Goal: Check status

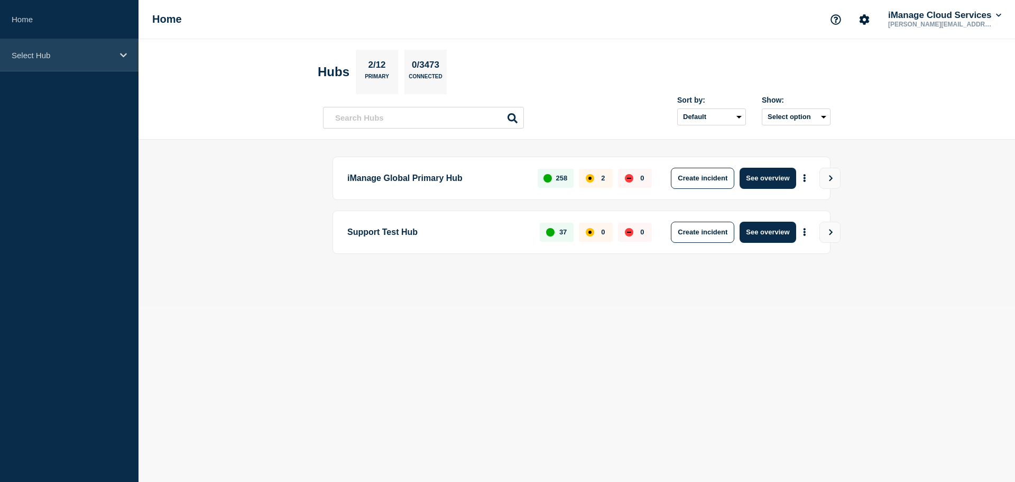
click at [120, 58] on icon at bounding box center [123, 55] width 7 height 8
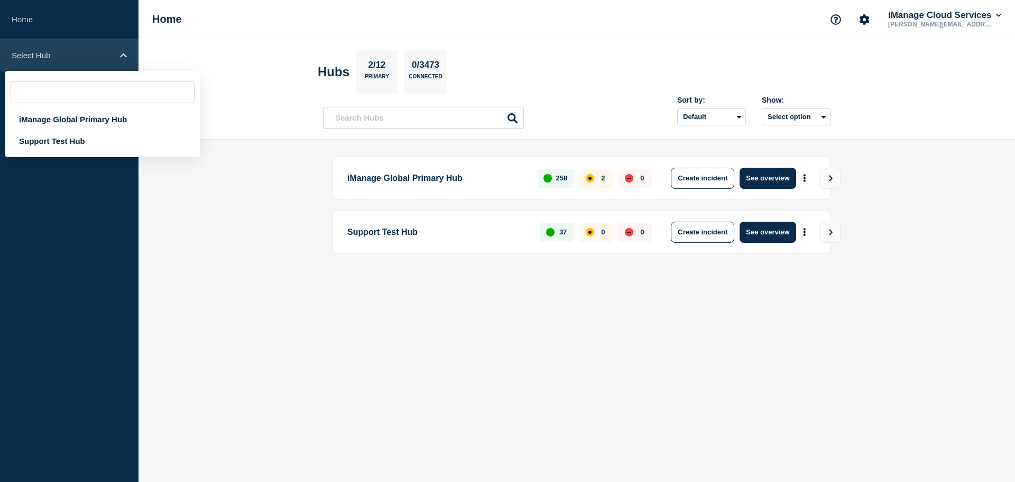
click at [120, 58] on div "Select Hub" at bounding box center [69, 55] width 139 height 32
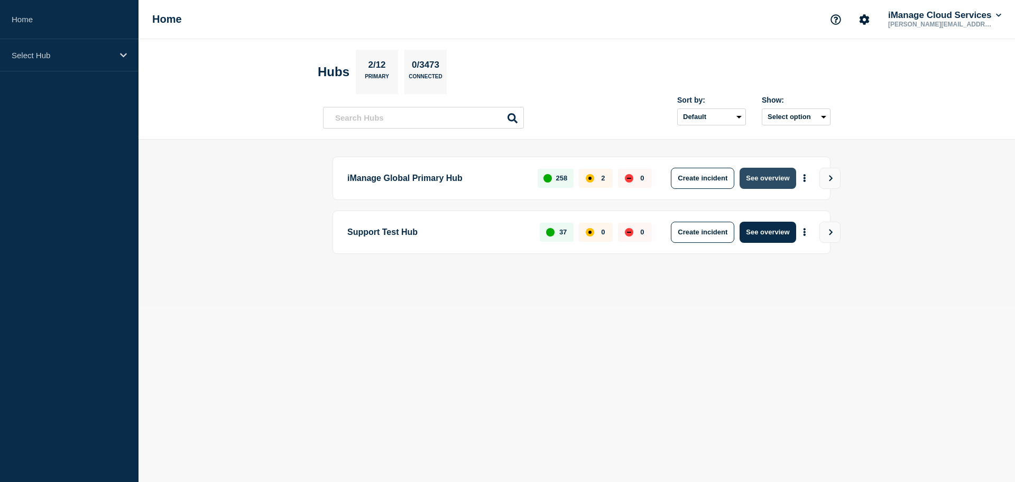
click at [759, 174] on button "See overview" at bounding box center [768, 178] width 56 height 21
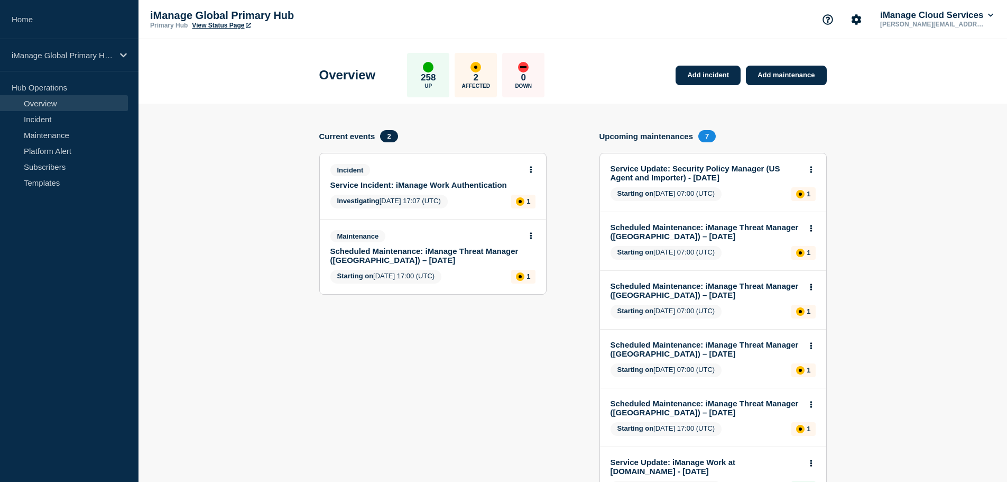
click at [464, 186] on link "Service Incident: iManage Work Authentication" at bounding box center [425, 184] width 191 height 9
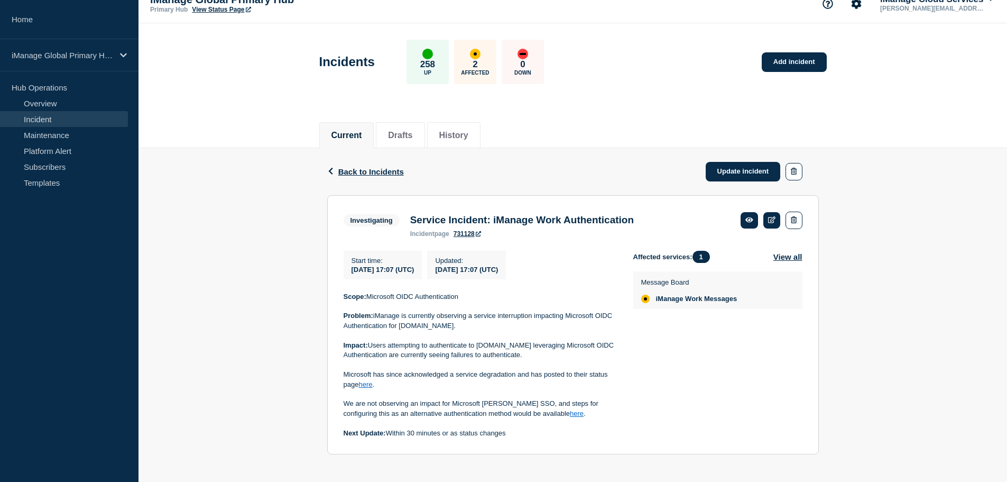
scroll to position [24, 0]
